Goal: Task Accomplishment & Management: Manage account settings

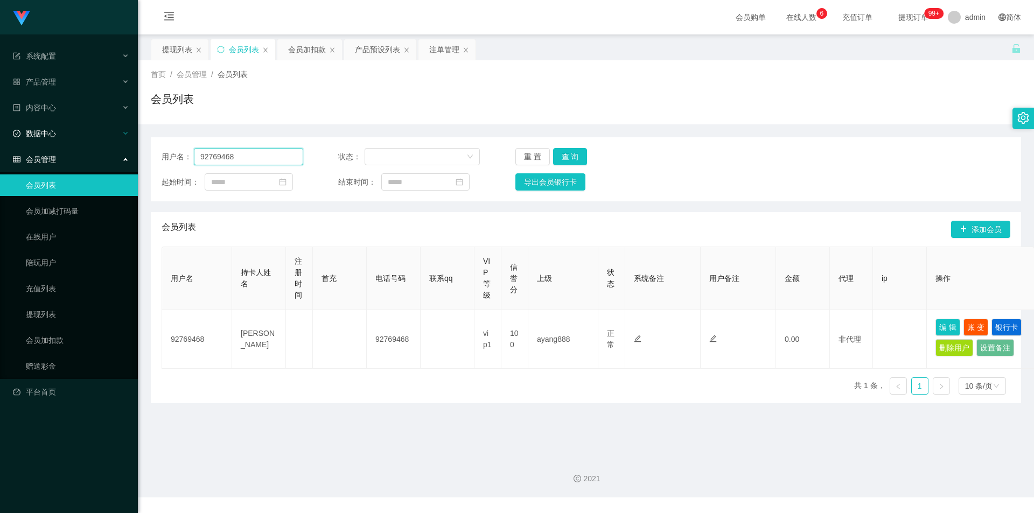
drag, startPoint x: 251, startPoint y: 154, endPoint x: 0, endPoint y: 132, distance: 252.3
click at [0, 132] on section "系统配置 产品管理 产品列表 产品预设列表 开奖记录 注单管理 即时注单 内容中心 数据中心 会员管理 会员列表 会员加减打码量 在线用户 陪玩用户 充值列表…" at bounding box center [517, 248] width 1034 height 497
paste input "430840"
type input "94308408"
click at [570, 155] on button "查 询" at bounding box center [570, 156] width 34 height 17
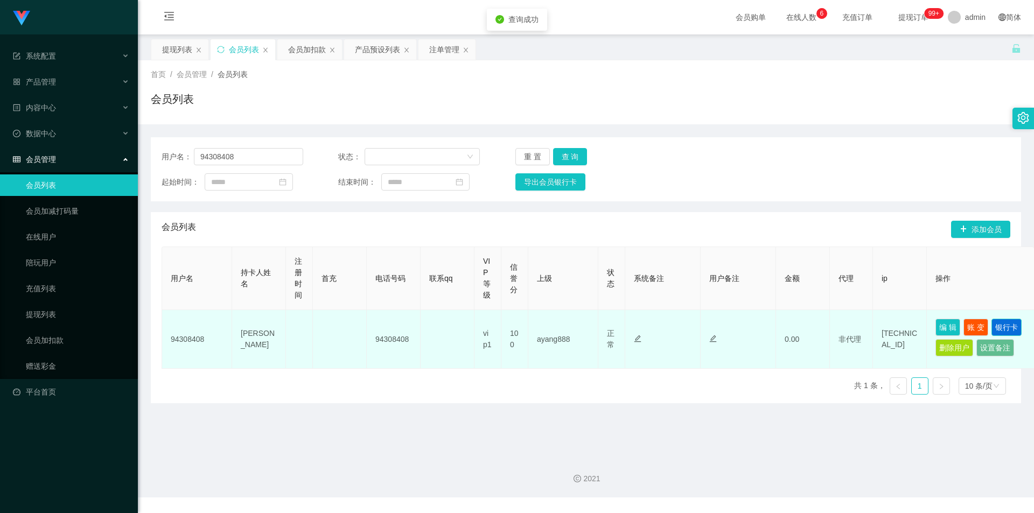
click at [1004, 330] on button "银行卡" at bounding box center [1006, 327] width 30 height 17
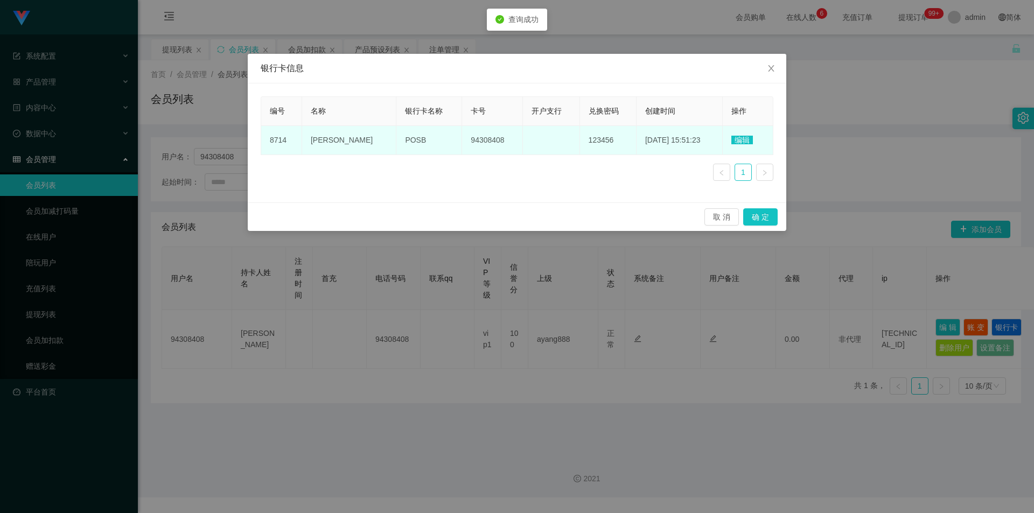
click at [405, 140] on span "POSB" at bounding box center [415, 140] width 21 height 9
copy span "POSB"
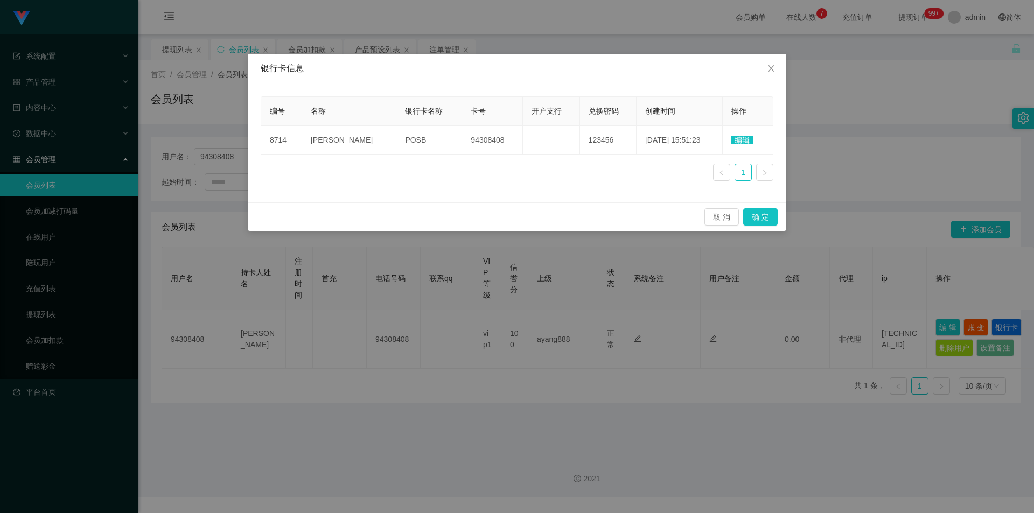
click at [222, 253] on div "银行卡信息 编号 名称 银行卡名称 卡号 开户支行 兑换密码 创建时间 操作 8714 [PERSON_NAME] POSB 94308408 123456 …" at bounding box center [517, 256] width 1034 height 513
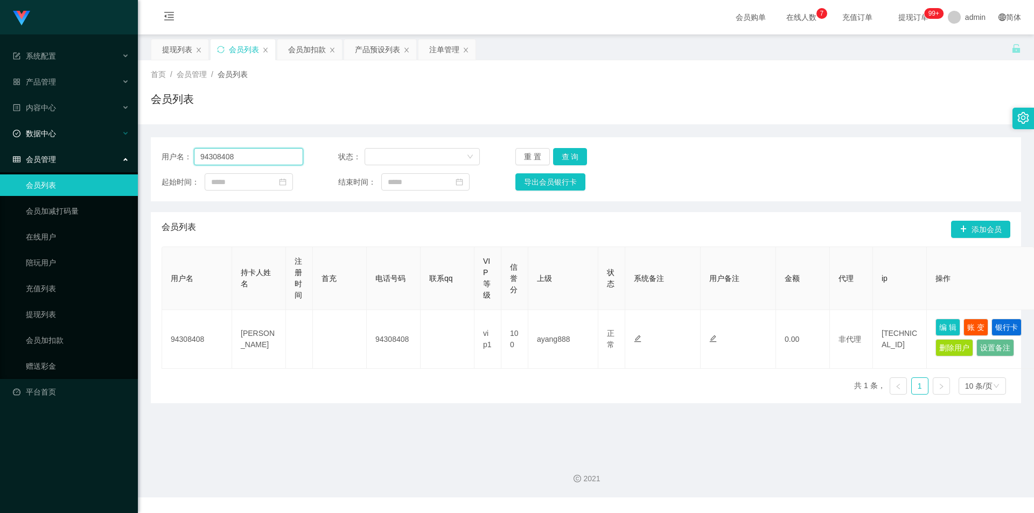
drag, startPoint x: 250, startPoint y: 152, endPoint x: 0, endPoint y: 136, distance: 250.3
click at [0, 136] on section "系统配置 产品管理 产品列表 产品预设列表 开奖记录 注单管理 即时注单 内容中心 数据中心 会员管理 会员列表 会员加减打码量 在线用户 陪玩用户 充值列表…" at bounding box center [517, 248] width 1034 height 497
click at [580, 159] on button "查 询" at bounding box center [570, 156] width 34 height 17
click at [810, 140] on div "用户名： 94308408 状态： 重 置 查 询 起始时间： 结束时间： 导出会员银行卡" at bounding box center [586, 169] width 870 height 64
click at [309, 52] on div "会员加扣款" at bounding box center [307, 49] width 38 height 20
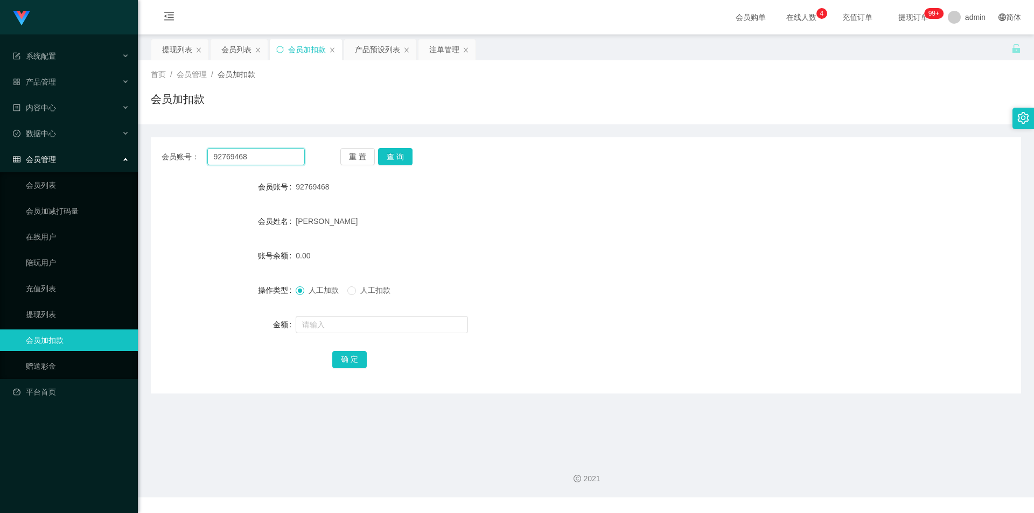
drag, startPoint x: 264, startPoint y: 159, endPoint x: 1, endPoint y: 152, distance: 262.8
click at [0, 152] on section "系统配置 产品管理 产品列表 产品预设列表 开奖记录 注单管理 即时注单 内容中心 数据中心 会员管理 会员列表 会员加减打码量 在线用户 陪玩用户 充值列表…" at bounding box center [517, 248] width 1034 height 497
paste input "430840"
type input "94308408"
click at [388, 151] on button "查 询" at bounding box center [395, 156] width 34 height 17
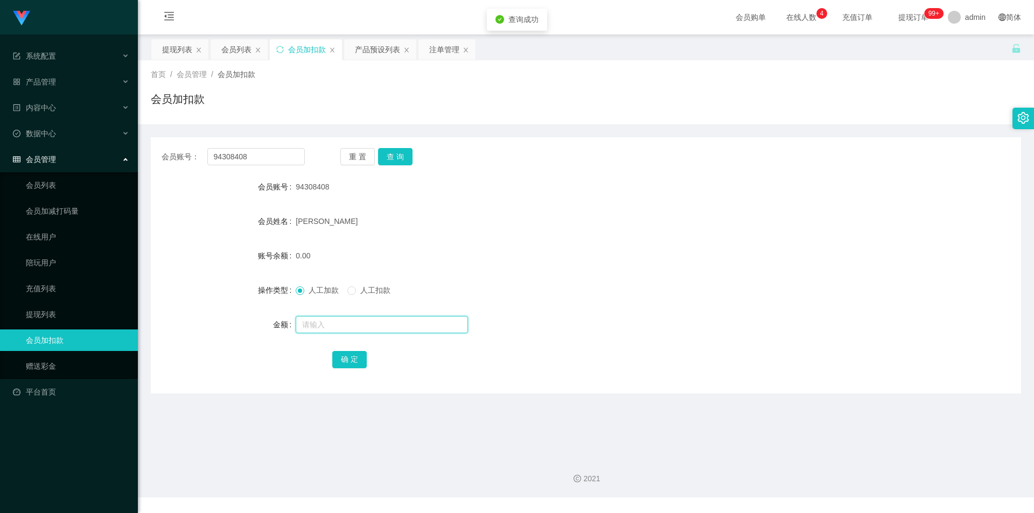
click at [322, 320] on input "text" at bounding box center [382, 324] width 172 height 17
type input "100"
click at [347, 354] on button "确 定" at bounding box center [349, 359] width 34 height 17
drag, startPoint x: 702, startPoint y: 254, endPoint x: 912, endPoint y: 95, distance: 263.6
click at [705, 253] on div "100.00" at bounding box center [550, 256] width 508 height 22
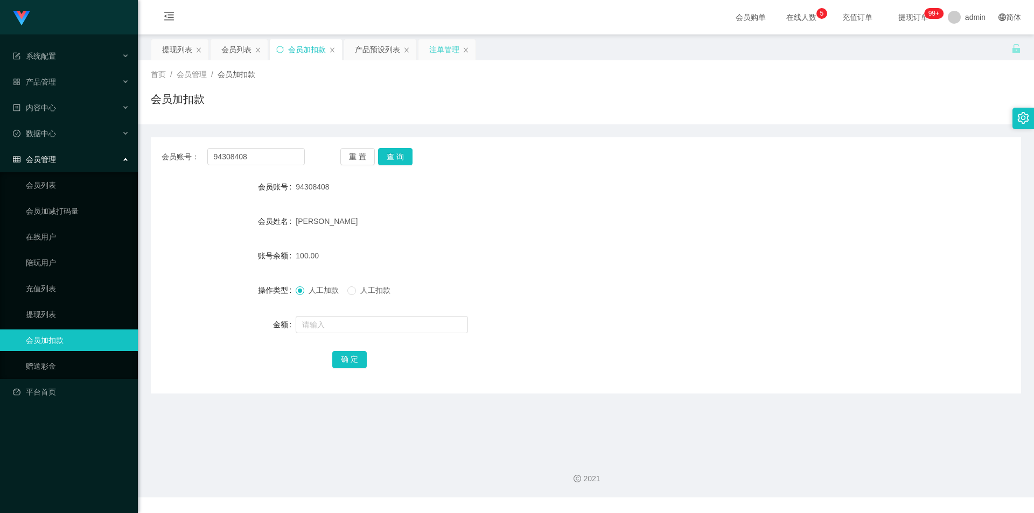
click at [448, 52] on div "注单管理" at bounding box center [444, 49] width 30 height 20
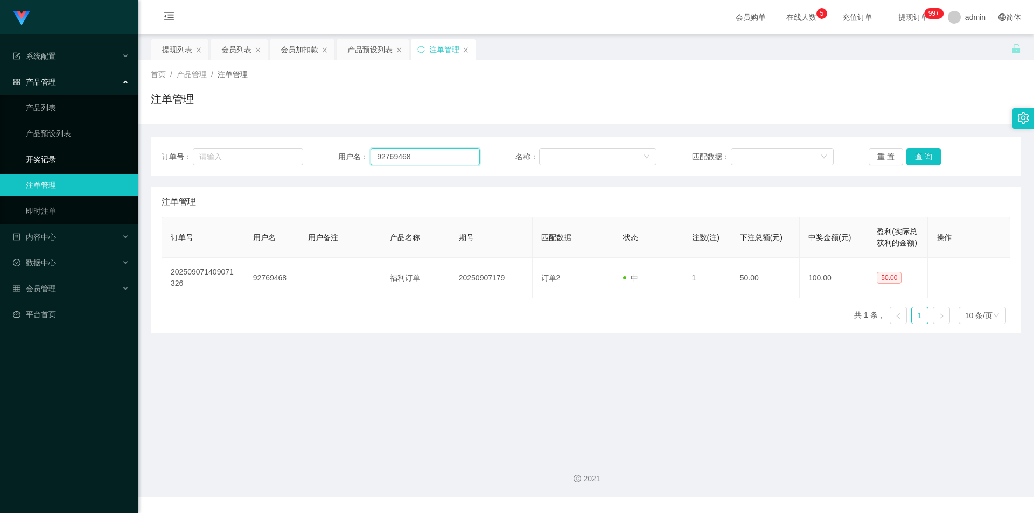
drag, startPoint x: 278, startPoint y: 158, endPoint x: 47, endPoint y: 159, distance: 231.5
click at [47, 159] on section "系统配置 产品管理 产品列表 产品预设列表 开奖记录 注单管理 即时注单 内容中心 数据中心 会员管理 会员列表 会员加减打码量 在线用户 陪玩用户 充值列表…" at bounding box center [517, 248] width 1034 height 497
paste input "430840"
type input "94308408"
click at [918, 153] on button "查 询" at bounding box center [923, 156] width 34 height 17
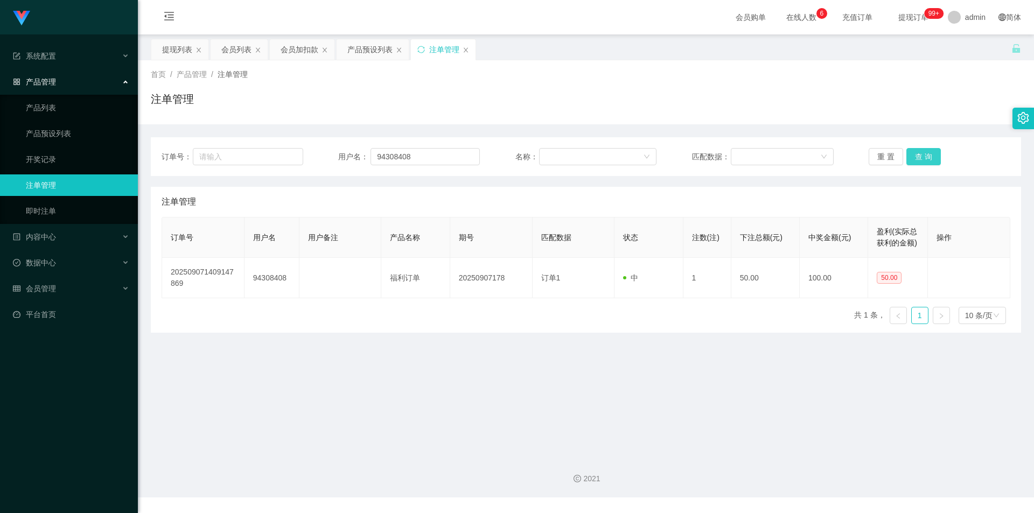
click at [918, 153] on button "查 询" at bounding box center [923, 156] width 34 height 17
click at [916, 153] on button "查 询" at bounding box center [923, 156] width 34 height 17
click at [916, 153] on button "查 询" at bounding box center [929, 156] width 46 height 17
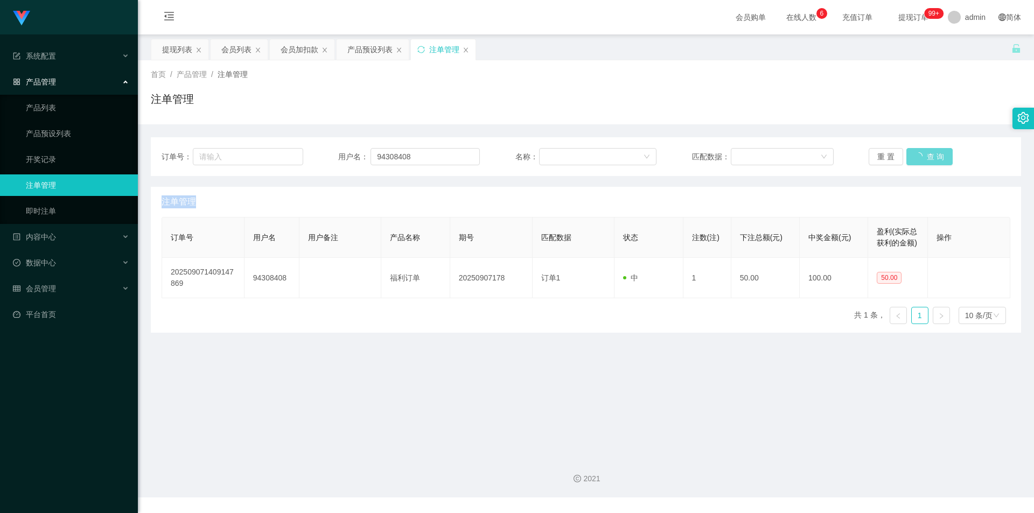
click at [916, 153] on div "重 置 查 询" at bounding box center [939, 156] width 142 height 17
click at [916, 153] on button "查 询" at bounding box center [923, 156] width 34 height 17
click at [908, 92] on div "注单管理" at bounding box center [586, 103] width 870 height 25
click at [299, 49] on div "会员加扣款" at bounding box center [299, 49] width 38 height 20
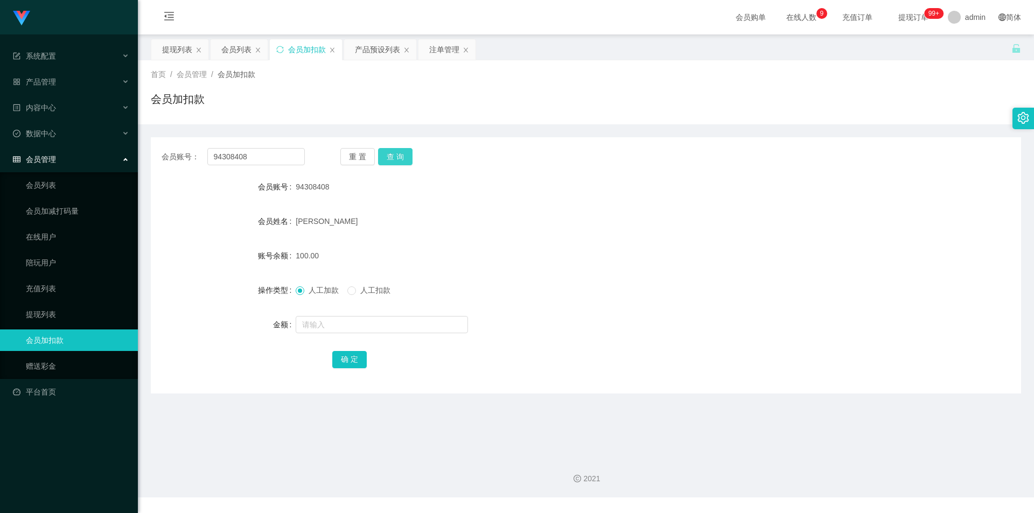
click at [388, 150] on button "查 询" at bounding box center [395, 156] width 34 height 17
click at [387, 151] on button "查 询" at bounding box center [395, 156] width 34 height 17
click at [602, 97] on div "会员加扣款" at bounding box center [586, 103] width 870 height 25
click at [179, 52] on div "提现列表" at bounding box center [177, 49] width 30 height 20
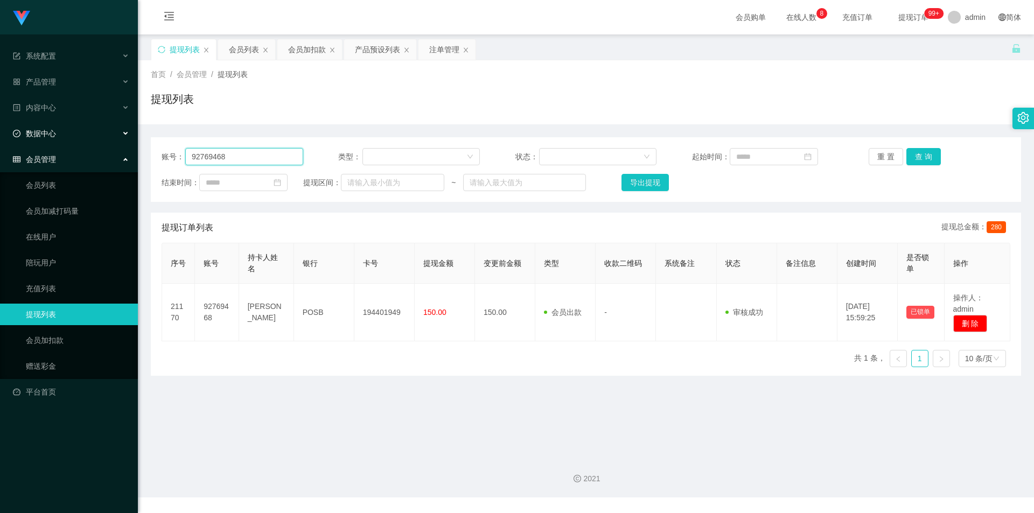
drag, startPoint x: 0, startPoint y: 131, endPoint x: 139, endPoint y: 131, distance: 139.4
click at [0, 129] on section "系统配置 产品管理 产品列表 产品预设列表 开奖记录 注单管理 即时注单 内容中心 数据中心 会员管理 会员列表 会员加减打码量 在线用户 陪玩用户 充值列表…" at bounding box center [517, 248] width 1034 height 497
paste input "430840"
type input "94308408"
click at [920, 154] on button "查 询" at bounding box center [923, 156] width 34 height 17
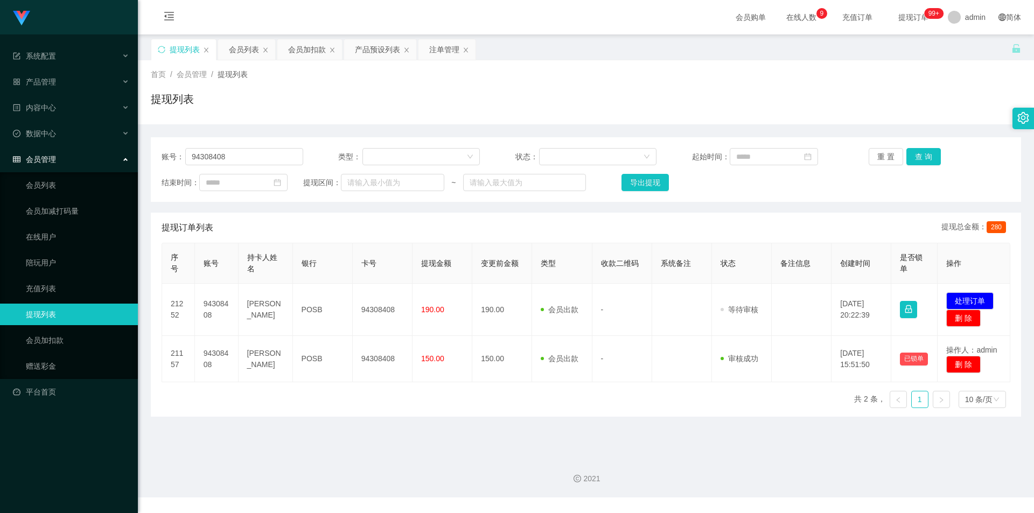
click at [434, 96] on div "提现列表" at bounding box center [586, 103] width 870 height 25
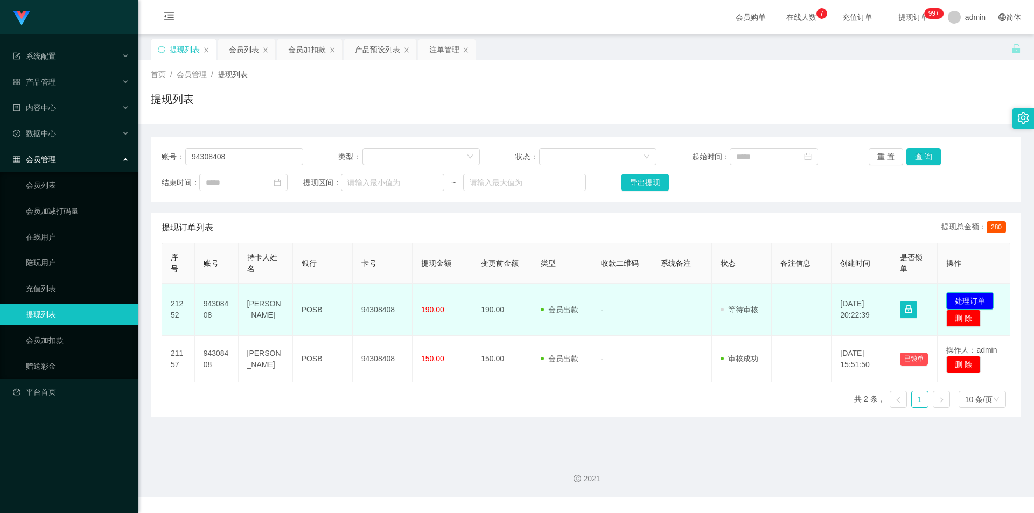
click at [954, 301] on button "处理订单" at bounding box center [969, 300] width 47 height 17
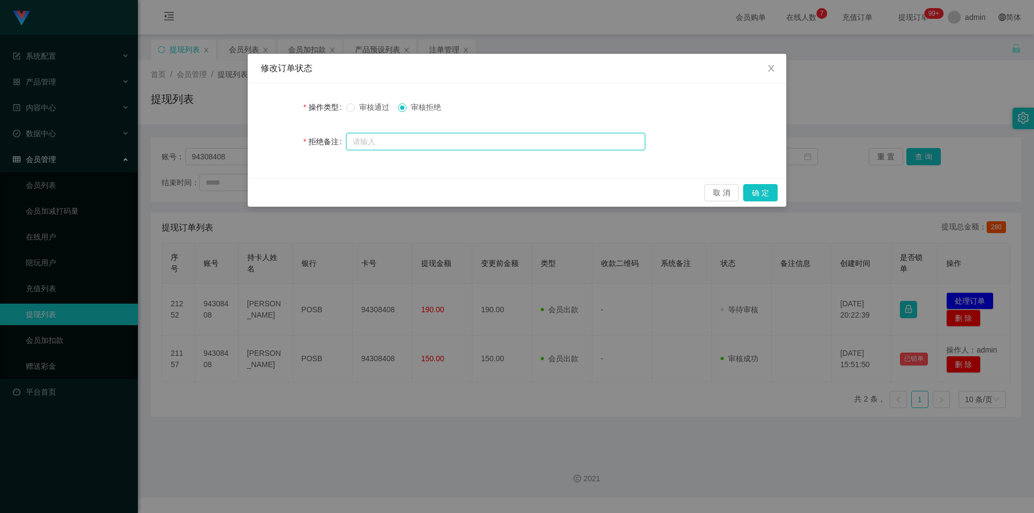
click at [391, 139] on input "text" at bounding box center [495, 141] width 299 height 17
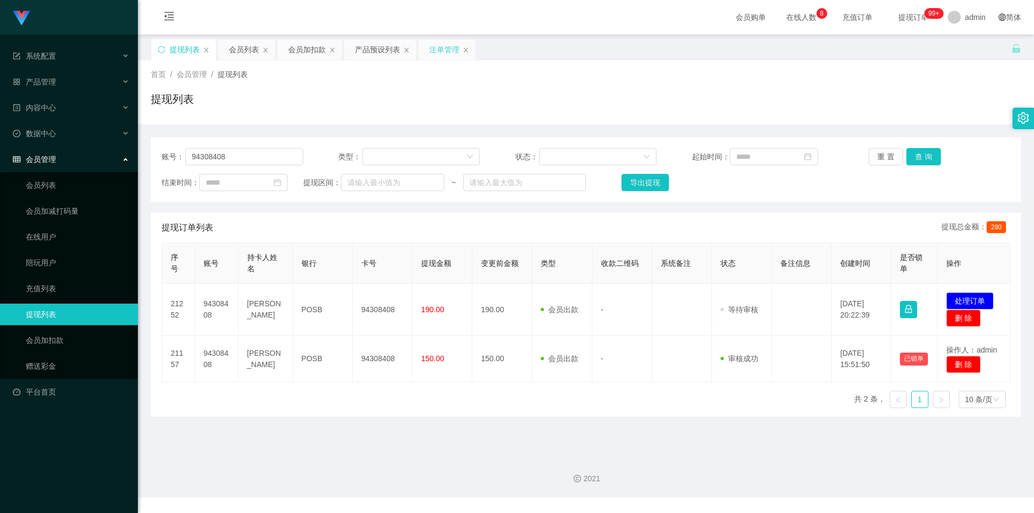
click at [433, 55] on div "注单管理" at bounding box center [444, 49] width 30 height 20
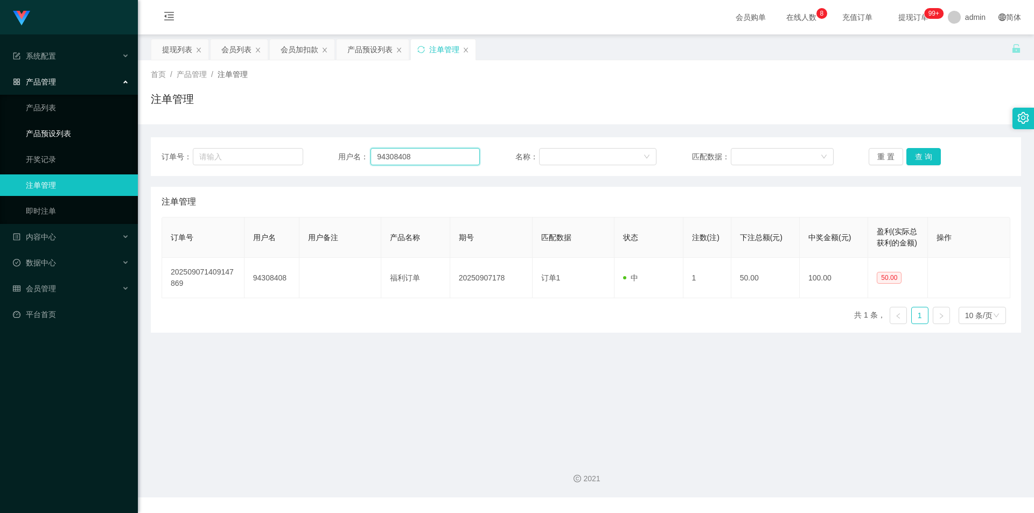
click at [0, 137] on section "系统配置 产品管理 产品列表 产品预设列表 开奖记录 注单管理 即时注单 内容中心 数据中心 会员管理 会员列表 会员加减打码量 在线用户 陪玩用户 充值列表…" at bounding box center [517, 248] width 1034 height 497
click at [916, 157] on button "查 询" at bounding box center [923, 156] width 34 height 17
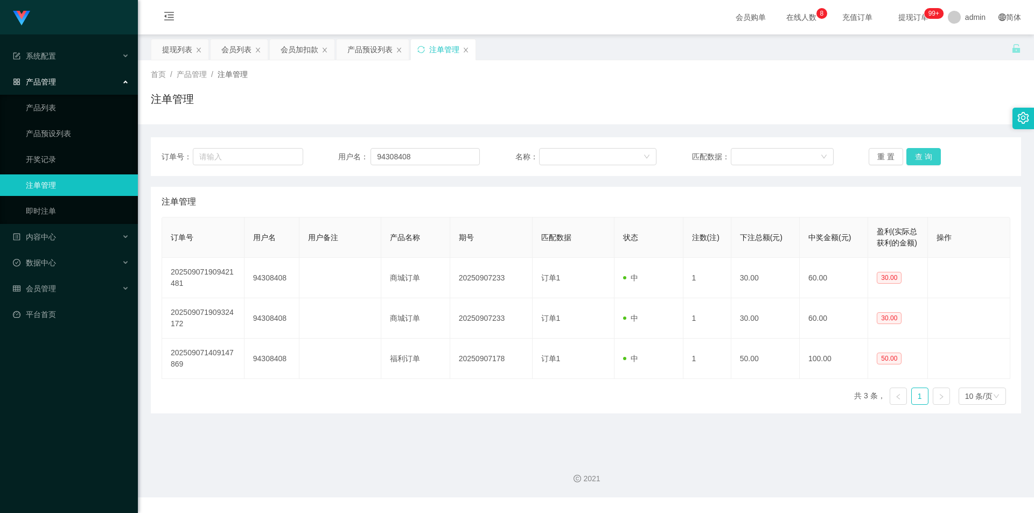
click at [916, 157] on button "查 询" at bounding box center [923, 156] width 34 height 17
click at [910, 100] on div "注单管理" at bounding box center [586, 103] width 870 height 25
click at [869, 83] on div "首页 / 产品管理 / 注单管理 / 注单管理" at bounding box center [586, 92] width 870 height 47
click at [404, 94] on div "注单管理" at bounding box center [586, 103] width 870 height 25
click at [175, 50] on div "提现列表" at bounding box center [177, 49] width 30 height 20
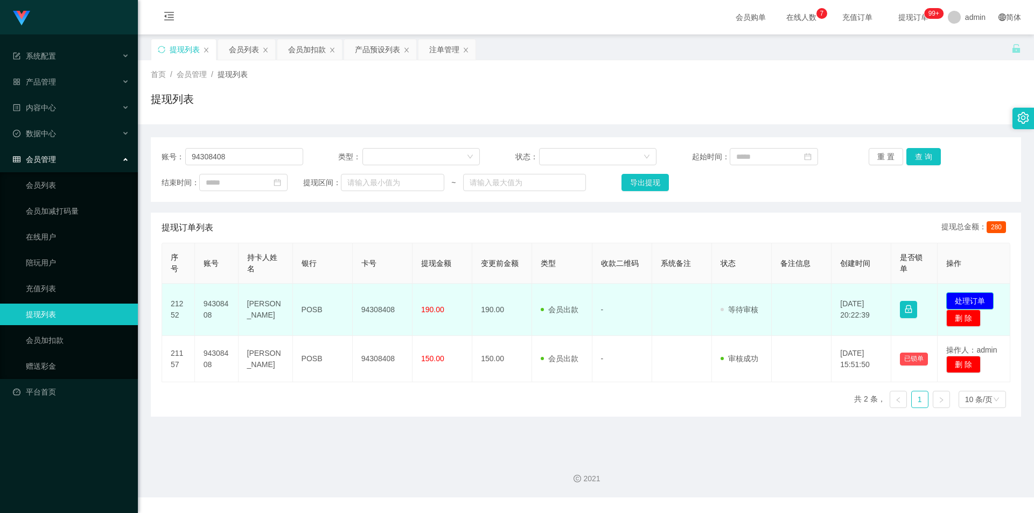
click at [959, 299] on button "处理订单" at bounding box center [969, 300] width 47 height 17
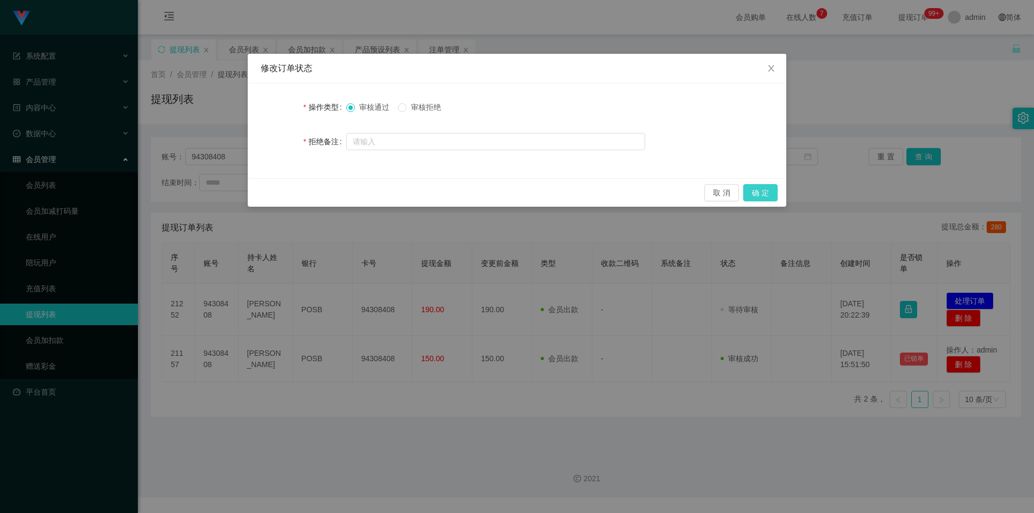
click at [768, 188] on button "确 定" at bounding box center [760, 192] width 34 height 17
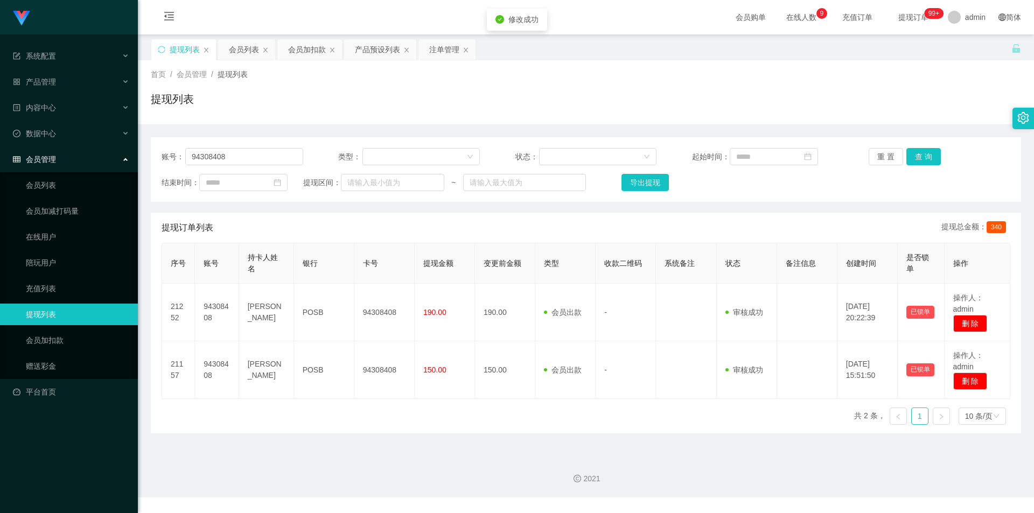
click at [902, 107] on div "提现列表" at bounding box center [586, 103] width 870 height 25
click at [865, 103] on div "提现列表" at bounding box center [586, 103] width 870 height 25
drag, startPoint x: 421, startPoint y: 220, endPoint x: 584, endPoint y: 96, distance: 204.8
click at [421, 220] on div "提现订单列表 提现总金额： 340" at bounding box center [585, 228] width 848 height 30
click at [586, 93] on div "提现列表" at bounding box center [586, 103] width 870 height 25
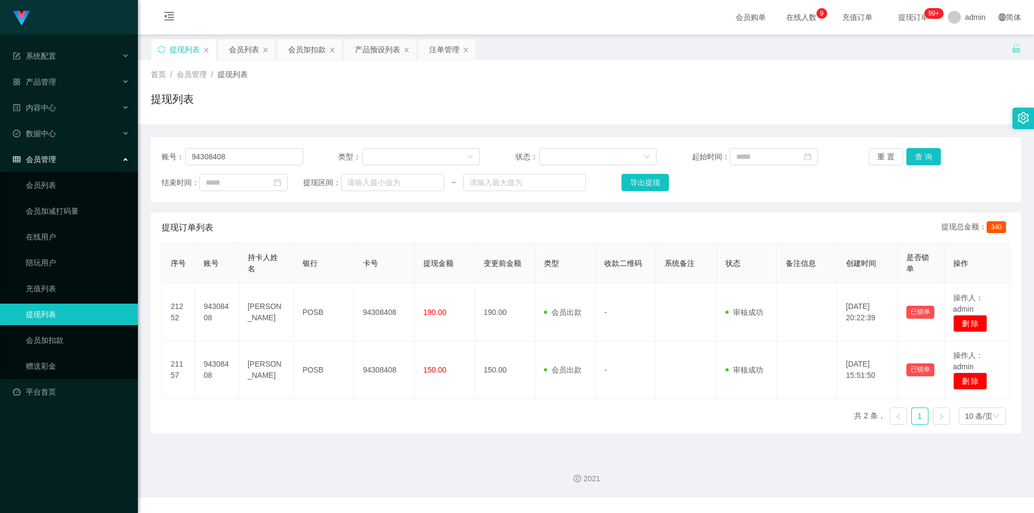
click at [589, 93] on div "提现列表" at bounding box center [586, 103] width 870 height 25
click at [946, 79] on div "首页 / 会员管理 / 提现列表 /" at bounding box center [586, 74] width 870 height 11
